Goal: Task Accomplishment & Management: Use online tool/utility

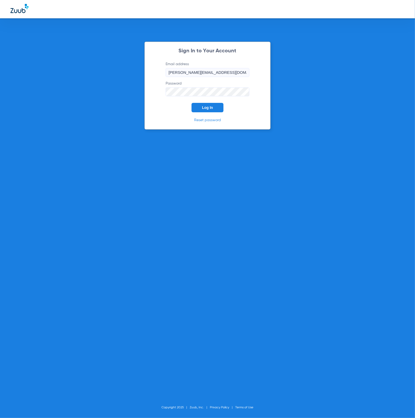
click at [211, 107] on span "Log In" at bounding box center [207, 107] width 11 height 4
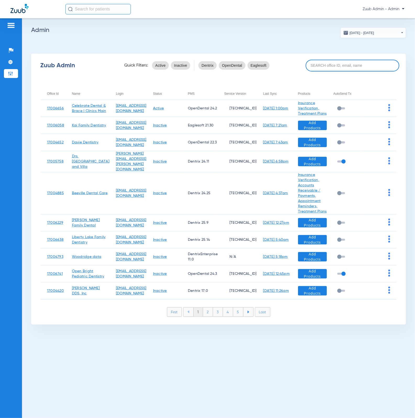
click at [337, 62] on input at bounding box center [353, 66] width 94 height 12
paste input "17007141"
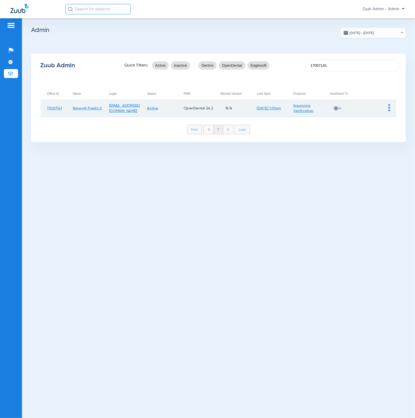
type input "17007141"
click at [389, 108] on img at bounding box center [389, 107] width 2 height 7
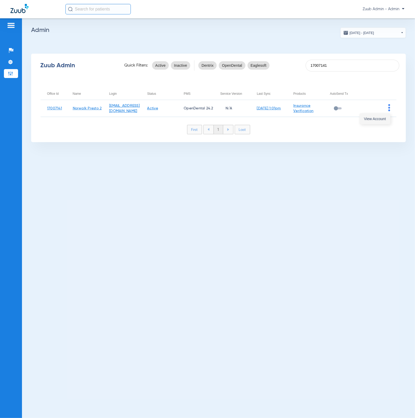
click at [375, 117] on span "View Account" at bounding box center [375, 119] width 22 height 4
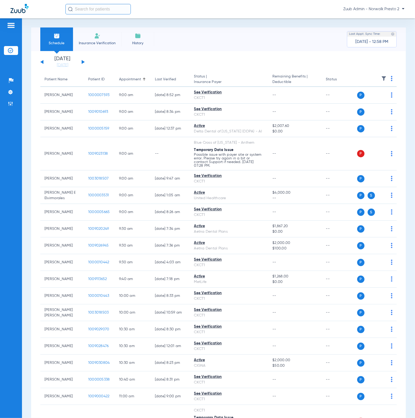
click at [58, 67] on link "[DATE]" at bounding box center [62, 65] width 31 height 5
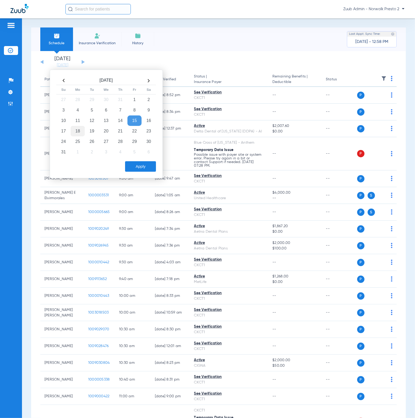
click at [81, 130] on td "18" at bounding box center [78, 131] width 14 height 10
click at [134, 165] on button "Apply" at bounding box center [140, 166] width 31 height 10
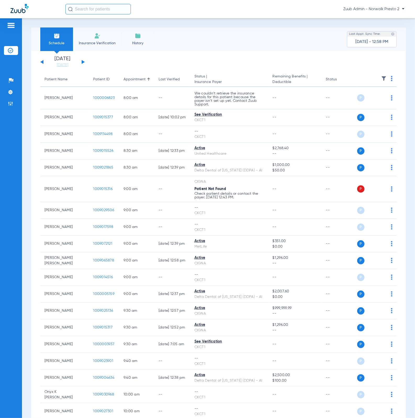
click at [381, 79] on img at bounding box center [383, 78] width 5 height 5
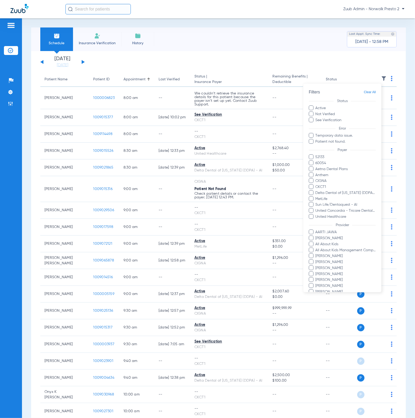
click at [221, 38] on div at bounding box center [207, 209] width 415 height 418
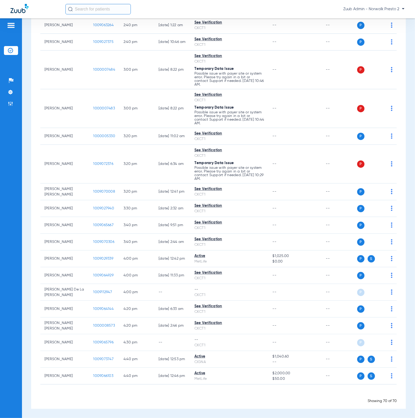
scroll to position [1042, 0]
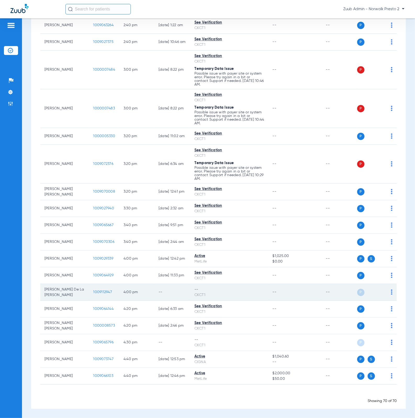
click at [97, 290] on span "1009112947" at bounding box center [102, 292] width 19 height 4
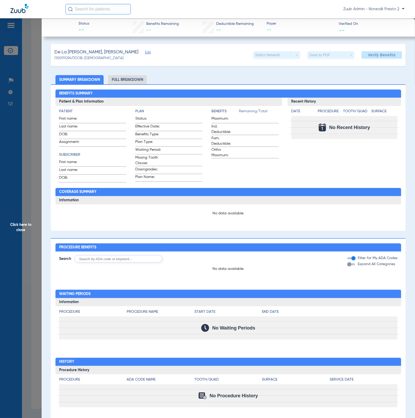
click at [27, 118] on span "Click here to close" at bounding box center [21, 227] width 42 height 418
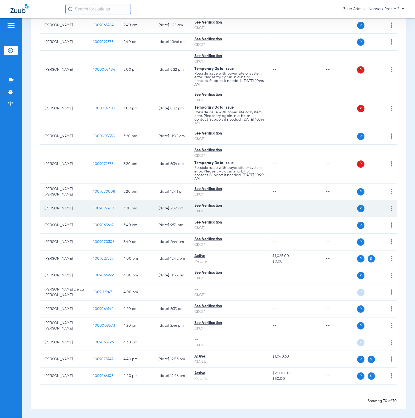
click at [99, 206] on span "1009027940" at bounding box center [103, 208] width 21 height 4
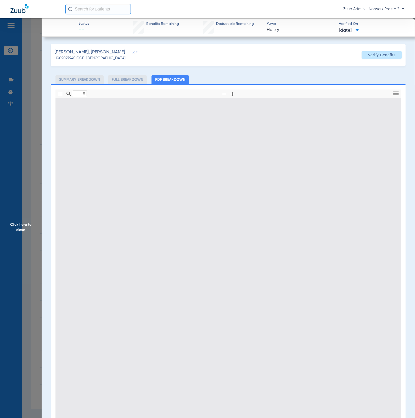
type input "1"
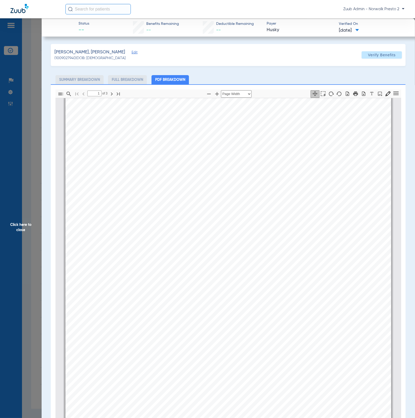
click at [26, 172] on span "Click here to close" at bounding box center [21, 227] width 42 height 418
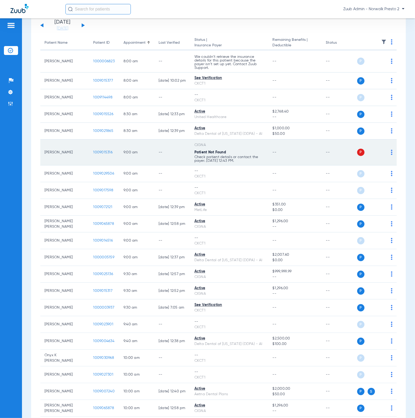
scroll to position [0, 0]
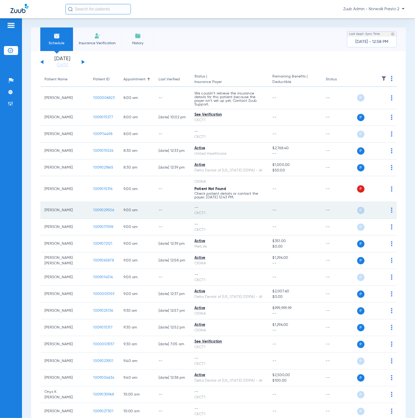
click at [391, 213] on img at bounding box center [392, 210] width 2 height 5
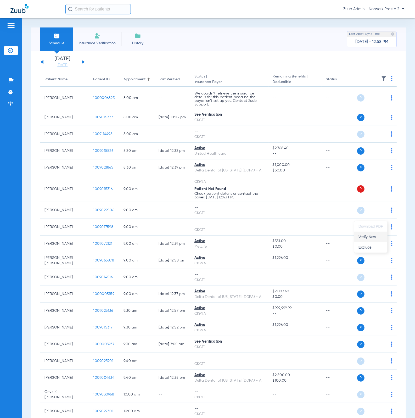
click at [378, 233] on button "Verify Now" at bounding box center [370, 237] width 33 height 10
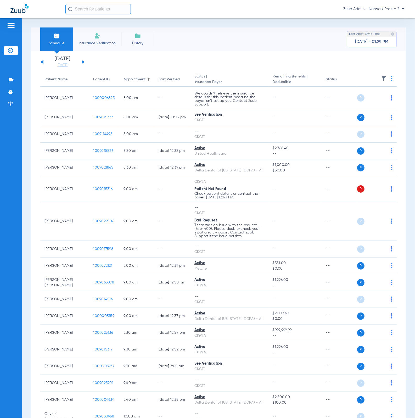
click at [381, 78] on img at bounding box center [383, 78] width 5 height 5
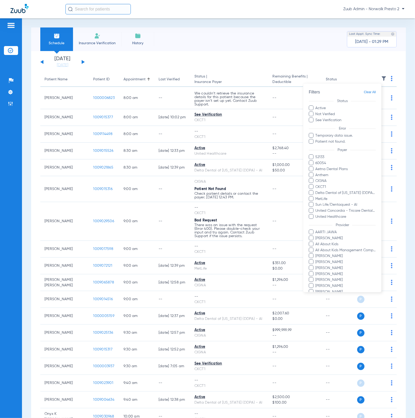
click at [265, 59] on div at bounding box center [207, 209] width 415 height 418
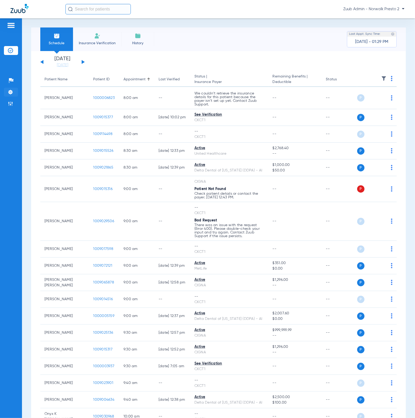
click at [7, 90] on li "Settings" at bounding box center [11, 92] width 14 height 9
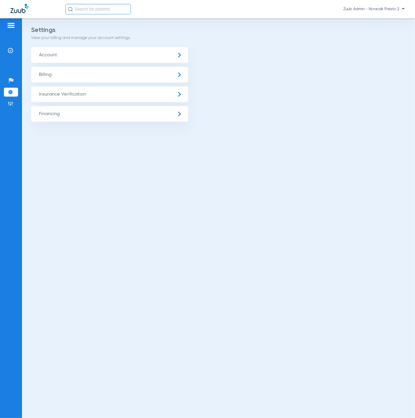
click at [79, 92] on span "Insurance Verification" at bounding box center [109, 94] width 157 height 16
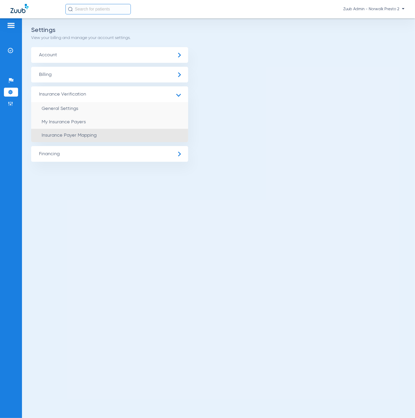
click at [85, 133] on span "Insurance Payer Mapping" at bounding box center [69, 135] width 55 height 5
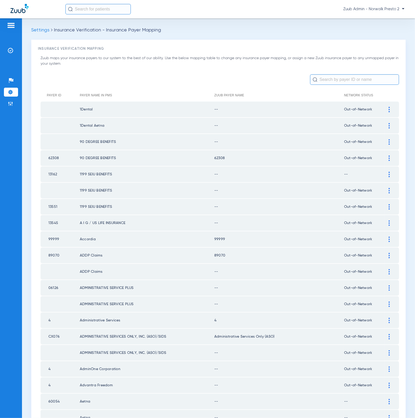
click at [341, 83] on input "text" at bounding box center [354, 79] width 89 height 10
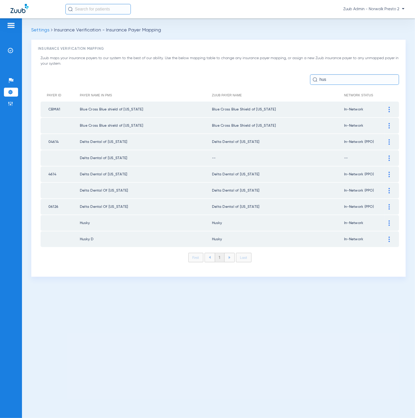
drag, startPoint x: 329, startPoint y: 88, endPoint x: 335, endPoint y: 80, distance: 9.9
click at [328, 86] on div "Zuub maps your insurance payers to our system to the best of our ability. Use t…" at bounding box center [218, 162] width 361 height 215
drag, startPoint x: 335, startPoint y: 80, endPoint x: 315, endPoint y: 80, distance: 20.7
click at [315, 80] on div "hus" at bounding box center [354, 79] width 89 height 10
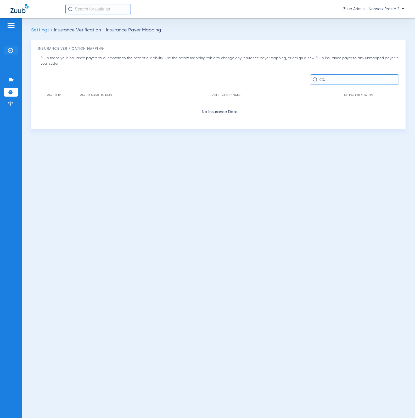
type input "ctc"
click at [14, 52] on li "Insurance Verification" at bounding box center [11, 50] width 14 height 9
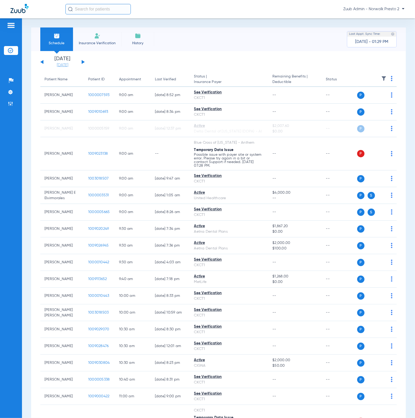
click at [67, 65] on link "[DATE]" at bounding box center [62, 65] width 31 height 5
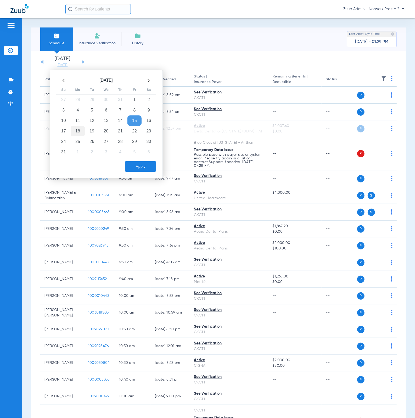
click at [82, 129] on td "18" at bounding box center [78, 131] width 14 height 10
click at [142, 163] on button "Apply" at bounding box center [140, 166] width 31 height 10
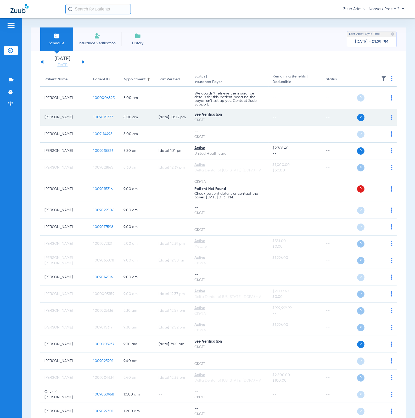
drag, startPoint x: 188, startPoint y: 118, endPoint x: 206, endPoint y: 120, distance: 18.1
click at [206, 120] on td "See Verification CKCT1" at bounding box center [229, 117] width 78 height 17
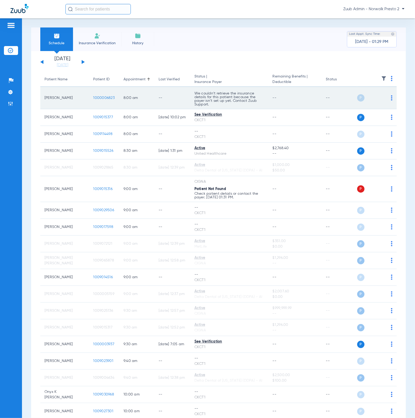
copy div "CKCT1"
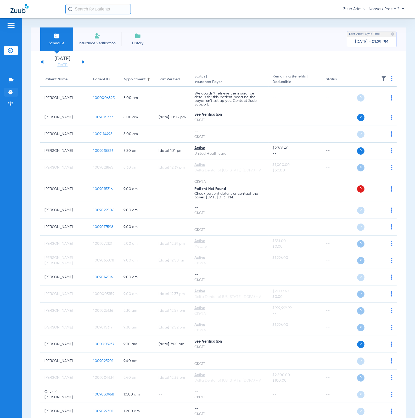
click at [12, 92] on img at bounding box center [10, 91] width 5 height 5
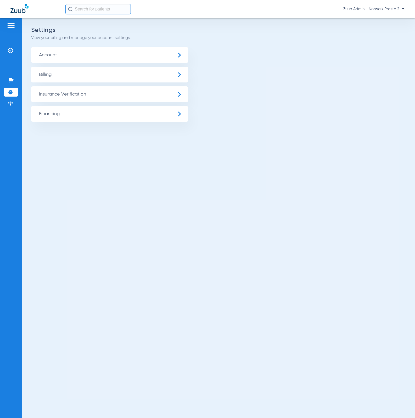
click at [51, 92] on span "Insurance Verification" at bounding box center [109, 94] width 157 height 16
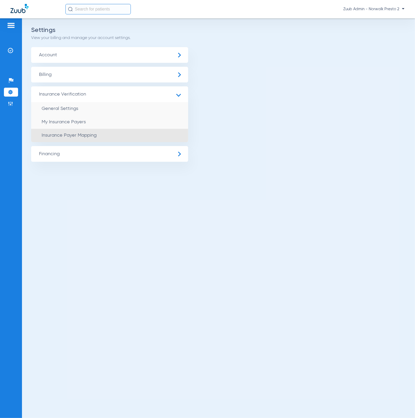
click at [92, 132] on li "Insurance Payer Mapping" at bounding box center [109, 135] width 157 height 13
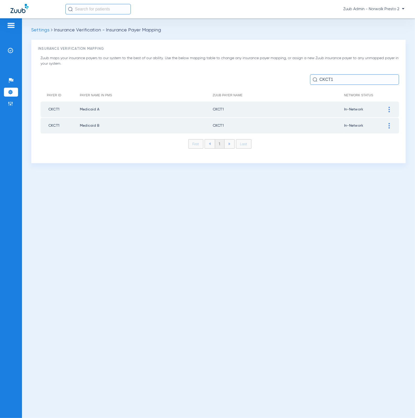
click at [391, 109] on div at bounding box center [389, 109] width 9 height 5
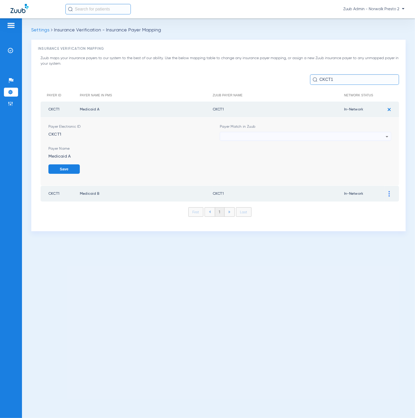
click at [276, 139] on div at bounding box center [304, 136] width 163 height 9
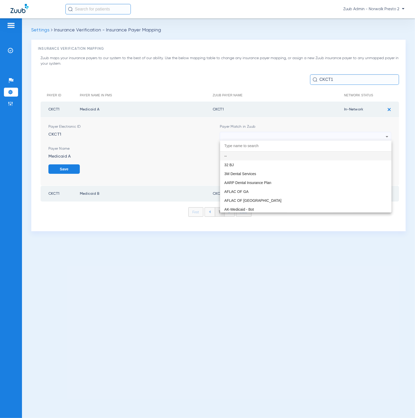
paste input "CKCT1"
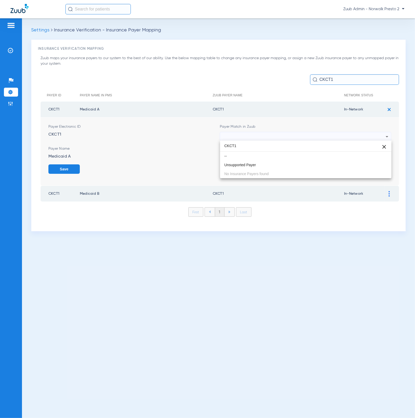
type input "CKCT1"
click at [276, 139] on div at bounding box center [207, 209] width 415 height 418
click at [273, 138] on div at bounding box center [304, 136] width 163 height 9
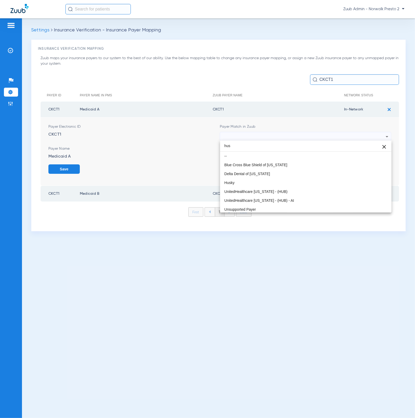
type input "hus"
click at [267, 183] on mat-option "Husky" at bounding box center [305, 182] width 171 height 9
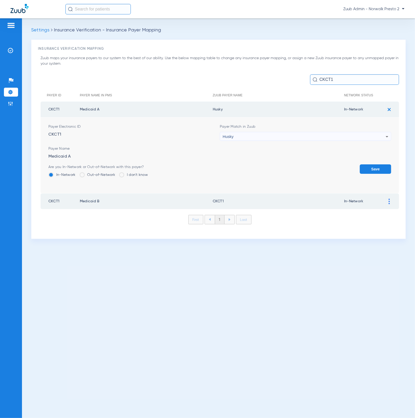
click at [362, 169] on button "Save" at bounding box center [375, 168] width 31 height 9
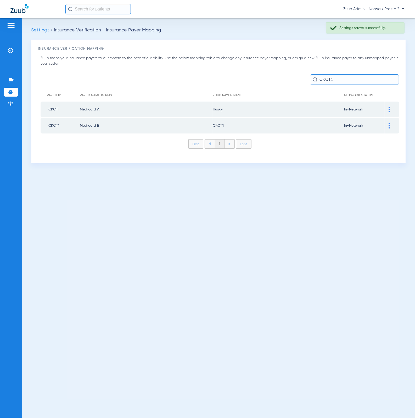
click at [389, 124] on img at bounding box center [389, 125] width 1 height 5
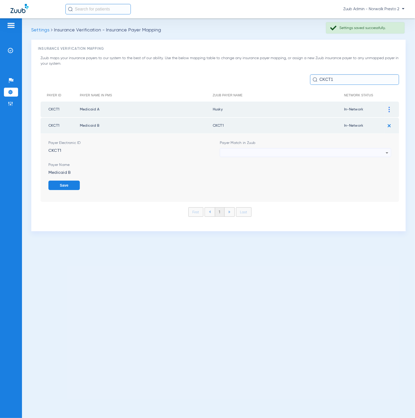
click at [317, 149] on div at bounding box center [304, 152] width 163 height 9
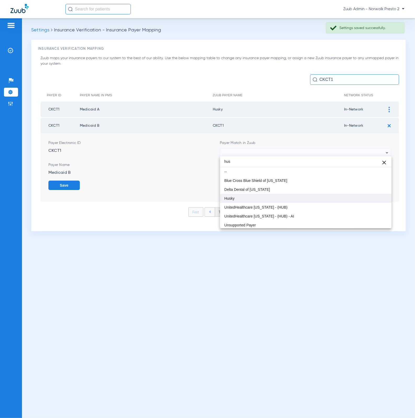
type input "hus"
click at [304, 197] on mat-option "Husky" at bounding box center [305, 198] width 171 height 9
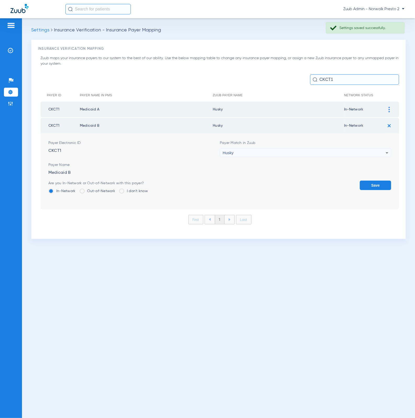
click at [361, 183] on button "Save" at bounding box center [375, 185] width 31 height 9
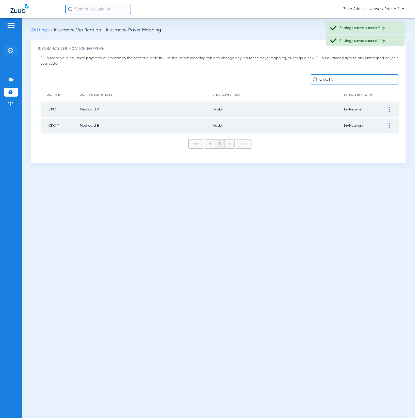
click at [12, 51] on img at bounding box center [10, 50] width 5 height 5
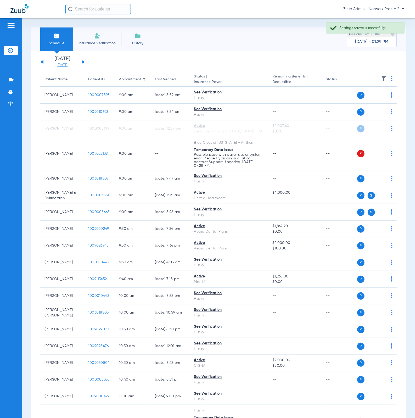
click at [59, 65] on link "[DATE]" at bounding box center [62, 65] width 31 height 5
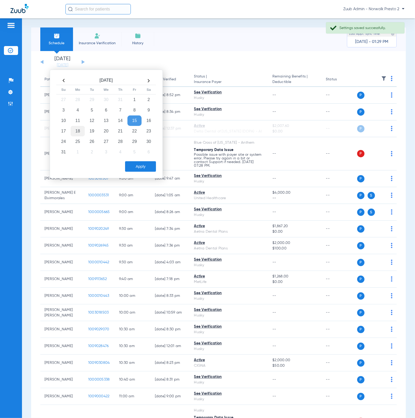
click at [79, 133] on td "18" at bounding box center [78, 131] width 14 height 10
click at [136, 165] on button "Apply" at bounding box center [140, 166] width 31 height 10
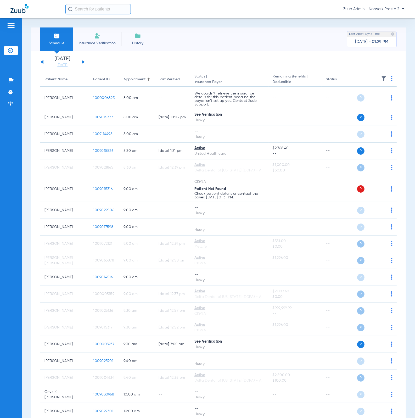
click at [381, 76] on img at bounding box center [383, 78] width 5 height 5
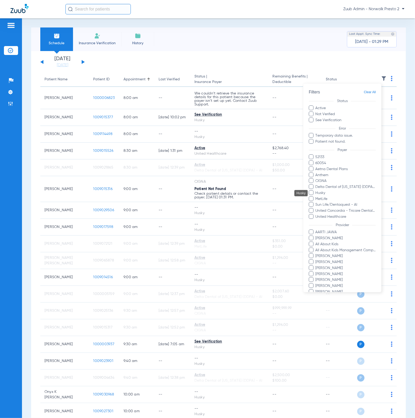
click at [321, 190] on span "Husky" at bounding box center [345, 192] width 61 height 5
click at [316, 197] on input "Husky" at bounding box center [316, 197] width 0 height 0
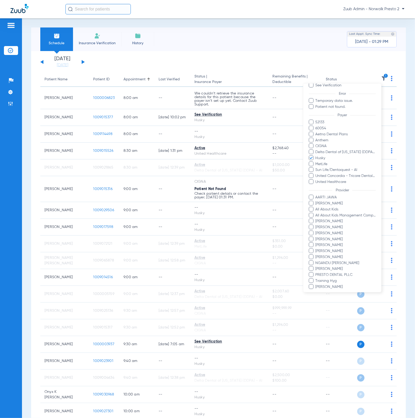
scroll to position [58, 0]
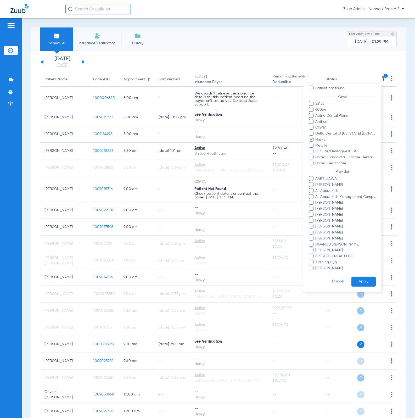
click at [362, 283] on form "Filters Clear All Status Active Not Verified See Verification Error Temporary d…" at bounding box center [342, 161] width 78 height 262
click at [361, 279] on button "Apply" at bounding box center [363, 282] width 24 height 10
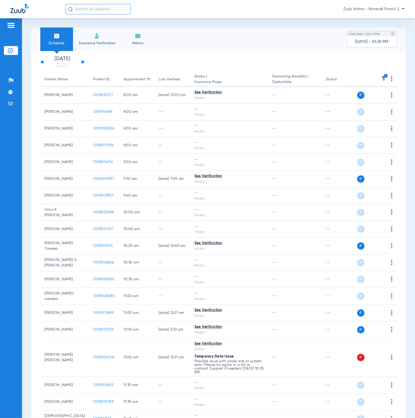
click at [391, 79] on img at bounding box center [392, 78] width 2 height 5
click at [373, 99] on span "Verify All" at bounding box center [367, 99] width 31 height 4
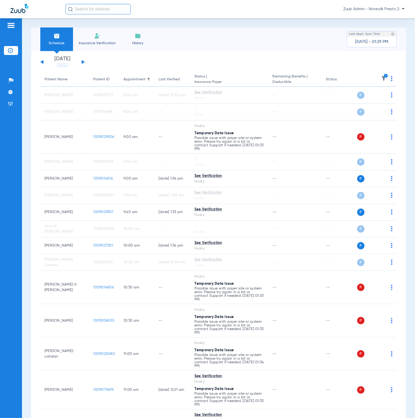
click at [82, 62] on button at bounding box center [83, 62] width 3 height 4
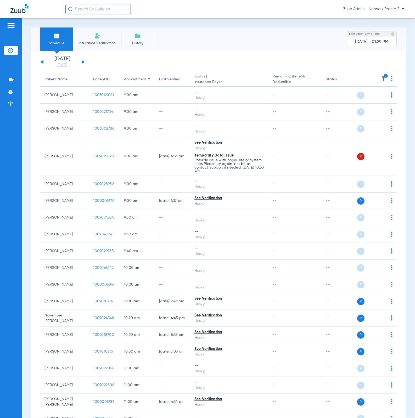
click at [391, 79] on img at bounding box center [392, 78] width 2 height 5
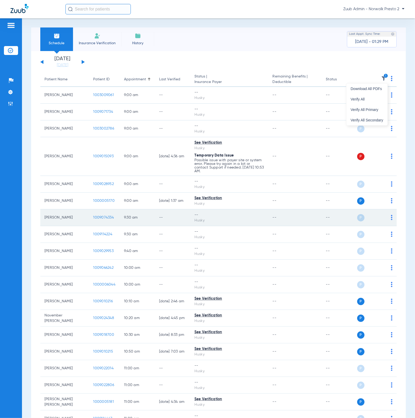
drag, startPoint x: 378, startPoint y: 102, endPoint x: 267, endPoint y: 225, distance: 165.1
click at [378, 102] on button "Verify All" at bounding box center [366, 99] width 41 height 10
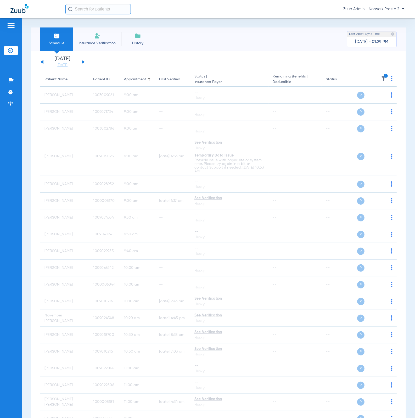
click at [41, 60] on div "[DATE] [DATE] [DATE] [DATE] [DATE] [DATE] [DATE] [DATE] [DATE] [DATE] [DATE] [D…" at bounding box center [62, 62] width 44 height 12
click at [41, 61] on button at bounding box center [41, 62] width 3 height 4
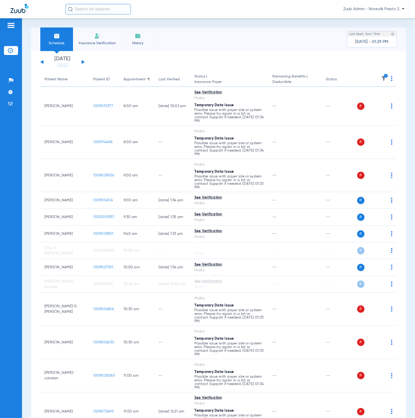
click at [381, 78] on img at bounding box center [383, 78] width 5 height 5
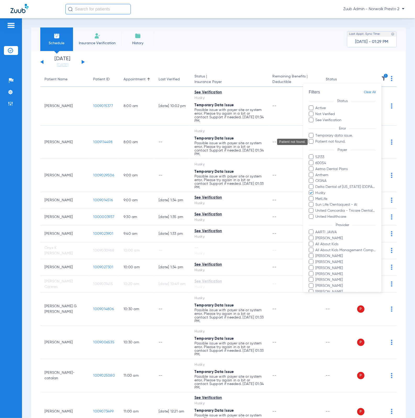
click at [341, 136] on span "Temporary data issue." at bounding box center [345, 135] width 61 height 5
click at [316, 139] on input "Temporary data issue." at bounding box center [316, 139] width 0 height 0
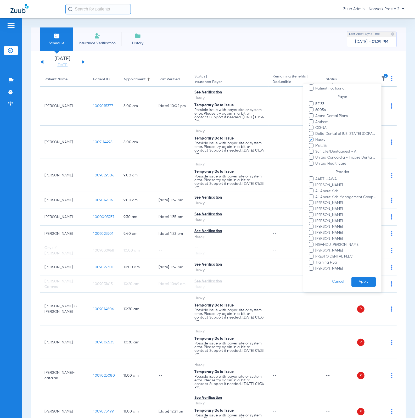
scroll to position [58, 0]
click at [351, 277] on button "Apply" at bounding box center [363, 282] width 24 height 10
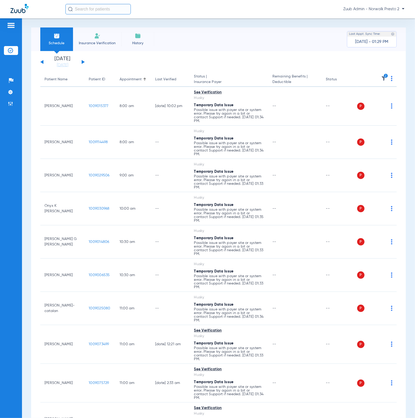
click at [391, 81] on img at bounding box center [392, 78] width 2 height 5
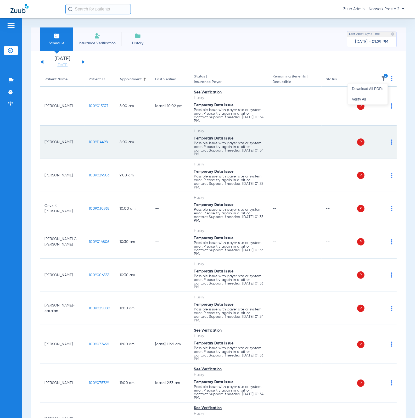
drag, startPoint x: 379, startPoint y: 97, endPoint x: 276, endPoint y: 145, distance: 114.0
click at [379, 97] on button "Verify All" at bounding box center [368, 99] width 40 height 10
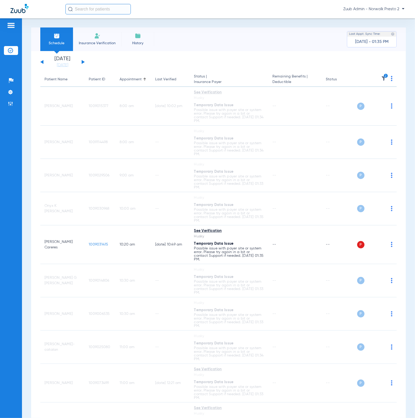
click at [381, 79] on img at bounding box center [383, 78] width 5 height 5
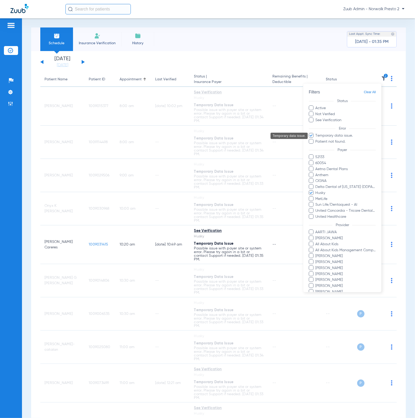
click at [347, 133] on span "Temporary data issue." at bounding box center [345, 135] width 61 height 5
click at [316, 139] on input "Temporary data issue." at bounding box center [316, 139] width 0 height 0
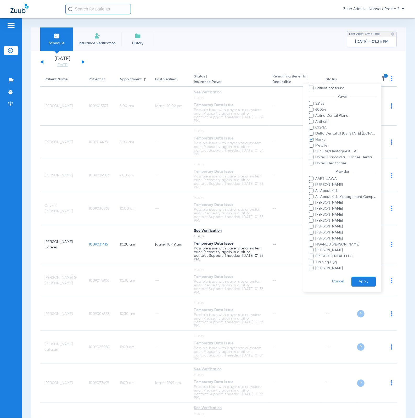
click at [355, 277] on button "Apply" at bounding box center [363, 282] width 24 height 10
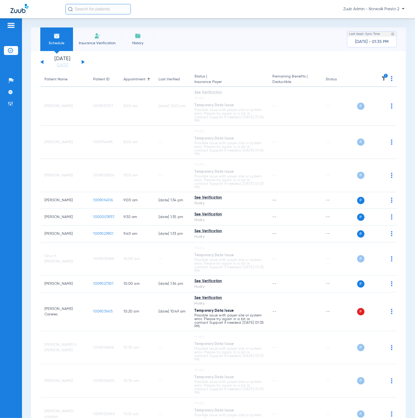
click at [164, 80] on div "Last Verified" at bounding box center [169, 79] width 21 height 5
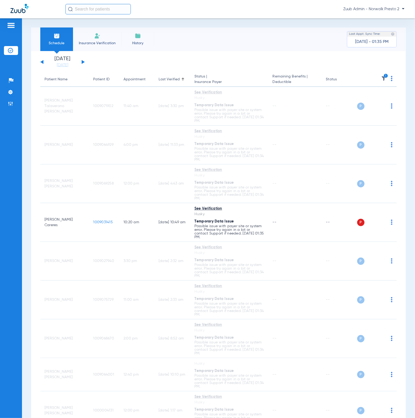
click at [169, 80] on div "Last Verified" at bounding box center [169, 79] width 21 height 5
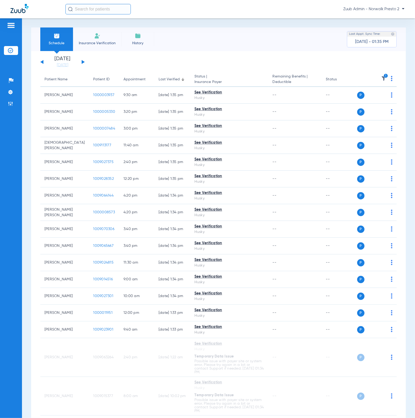
click at [84, 63] on div "[DATE] [DATE] [DATE] [DATE] [DATE] [DATE] [DATE] [DATE] [DATE] [DATE] [DATE] [D…" at bounding box center [62, 62] width 44 height 12
click at [83, 62] on button at bounding box center [83, 62] width 3 height 4
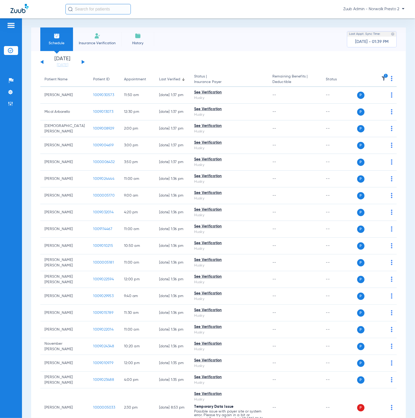
click at [42, 63] on button at bounding box center [41, 62] width 3 height 4
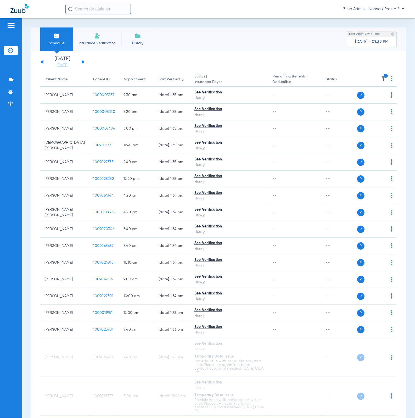
click at [384, 77] on icon "1" at bounding box center [386, 76] width 5 height 5
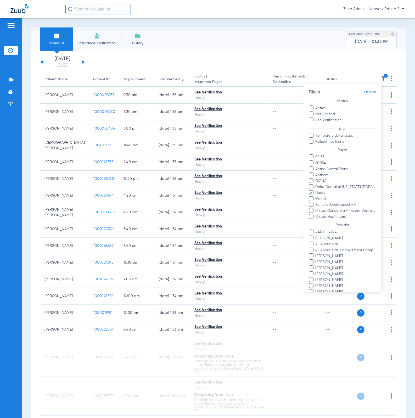
click at [371, 92] on span "Clear All" at bounding box center [370, 92] width 12 height 7
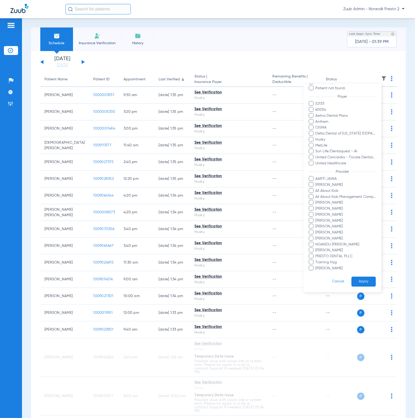
click at [355, 279] on button "Apply" at bounding box center [363, 282] width 24 height 10
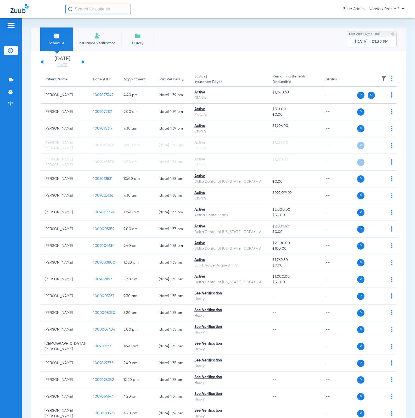
click at [381, 77] on img at bounding box center [383, 78] width 5 height 5
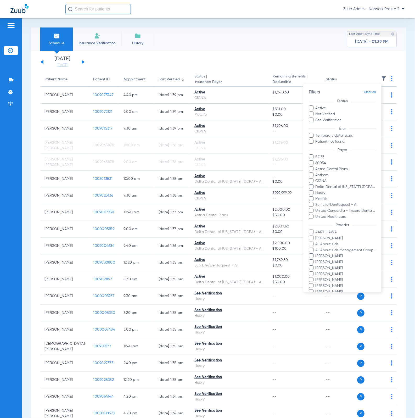
click at [330, 134] on span "Temporary data issue." at bounding box center [345, 135] width 61 height 5
click at [316, 139] on input "Temporary data issue." at bounding box center [316, 139] width 0 height 0
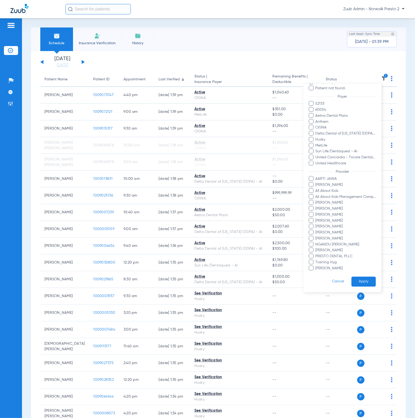
click at [360, 284] on form "Filters Clear All Status Active Not Verified See Verification Error Temporary d…" at bounding box center [342, 161] width 78 height 262
click at [360, 280] on button "Apply" at bounding box center [363, 282] width 24 height 10
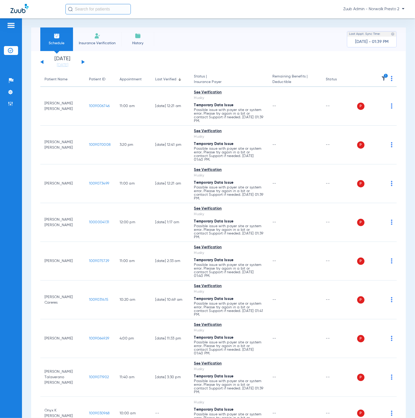
click at [391, 79] on img at bounding box center [392, 78] width 2 height 5
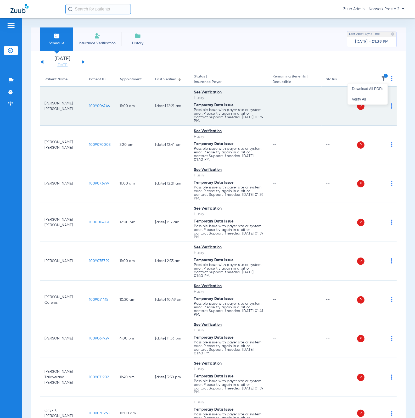
drag, startPoint x: 372, startPoint y: 100, endPoint x: 369, endPoint y: 123, distance: 23.2
click at [372, 100] on span "Verify All" at bounding box center [367, 99] width 31 height 4
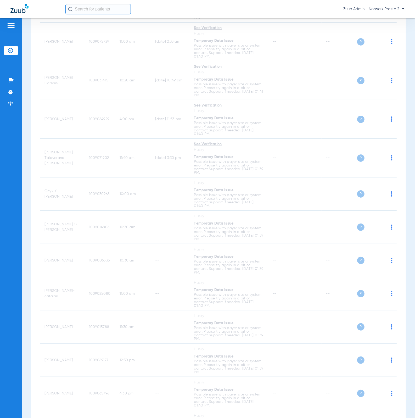
scroll to position [173, 0]
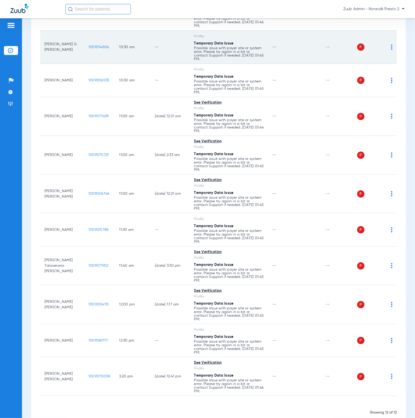
scroll to position [140, 0]
